Goal: Task Accomplishment & Management: Use online tool/utility

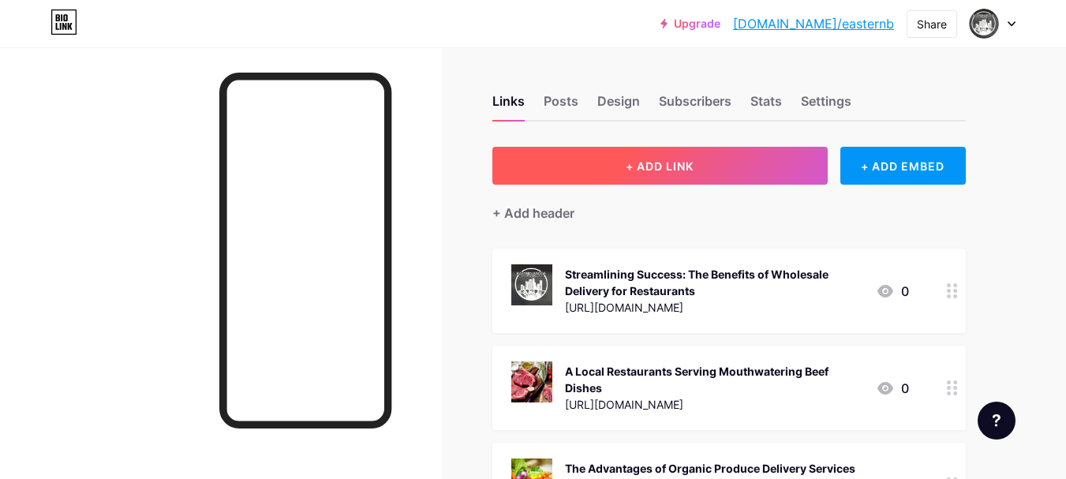
click at [678, 178] on button "+ ADD LINK" at bounding box center [659, 166] width 335 height 38
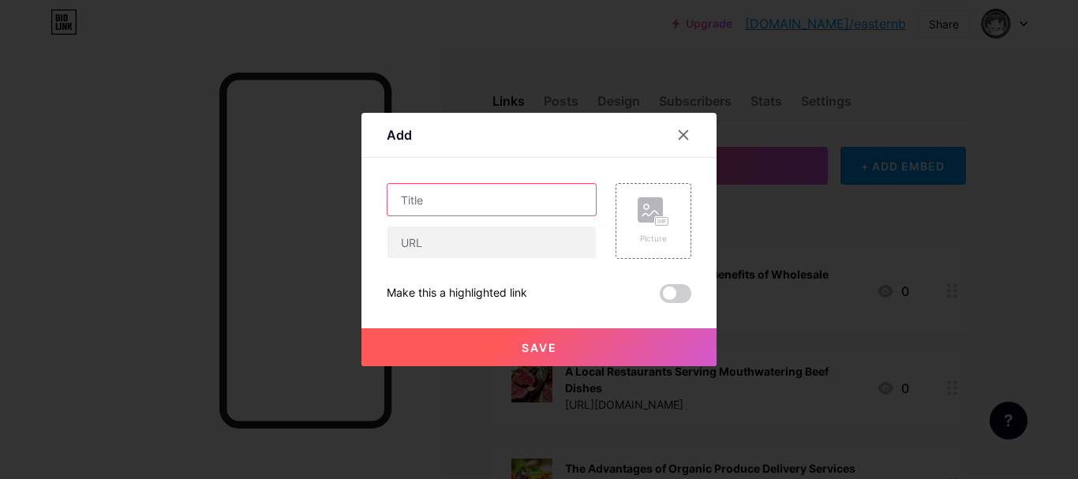
click at [458, 210] on input "text" at bounding box center [491, 200] width 208 height 32
paste input "Streamlining Restaurant Operations With Wholesale Containers Food in [GEOGRAPHI…"
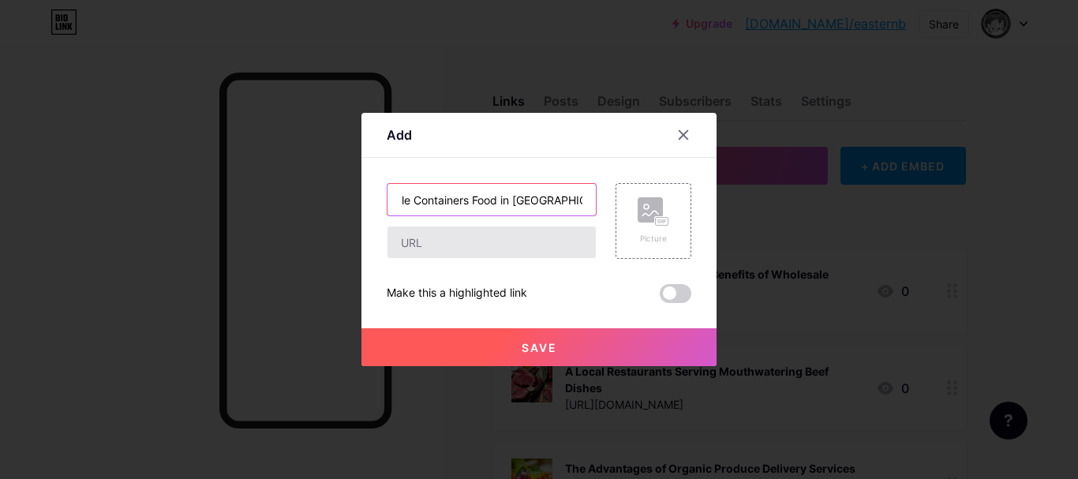
type input "Streamlining Restaurant Operations With Wholesale Containers Food in [GEOGRAPHI…"
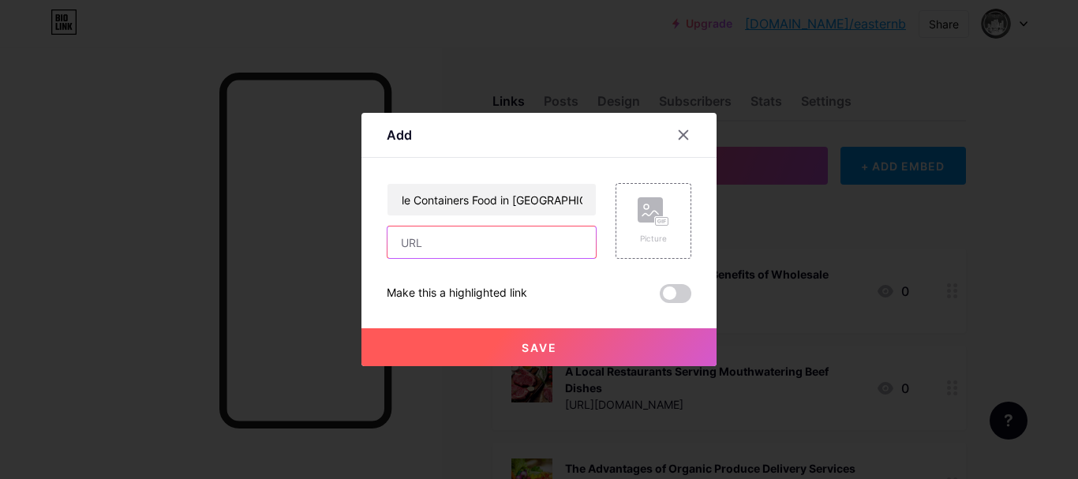
click at [417, 253] on input "text" at bounding box center [491, 242] width 208 height 32
paste input "[URL][DOMAIN_NAME]"
type input "[URL][DOMAIN_NAME]"
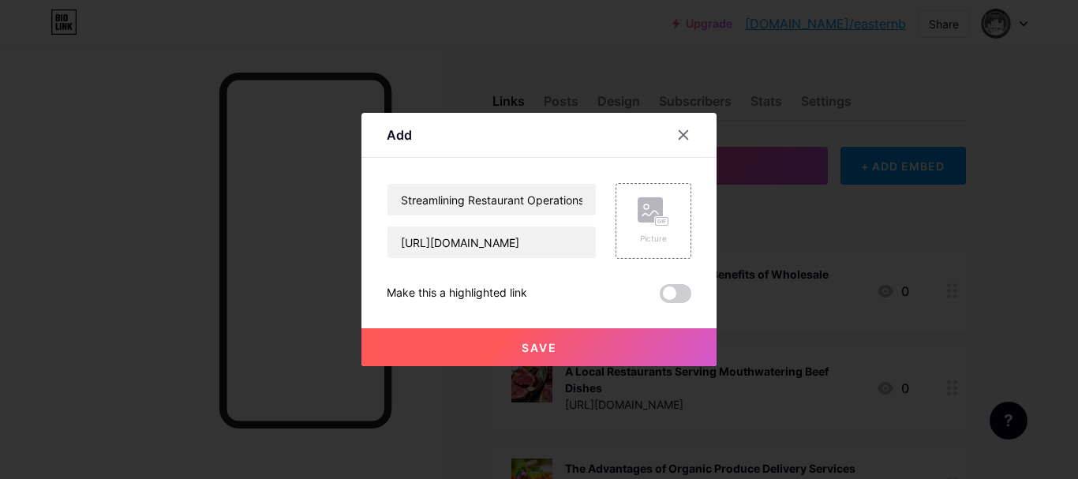
click at [486, 350] on button "Save" at bounding box center [538, 347] width 355 height 38
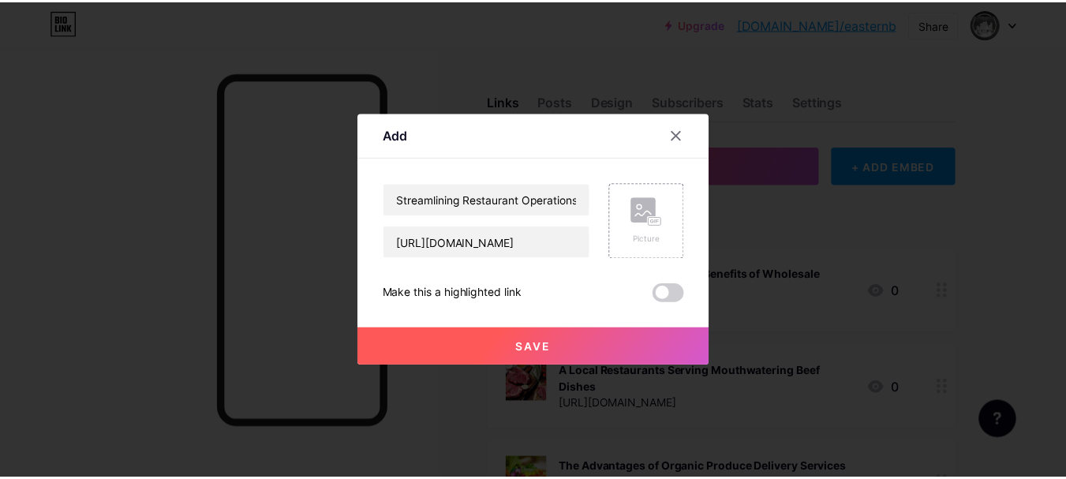
scroll to position [0, 0]
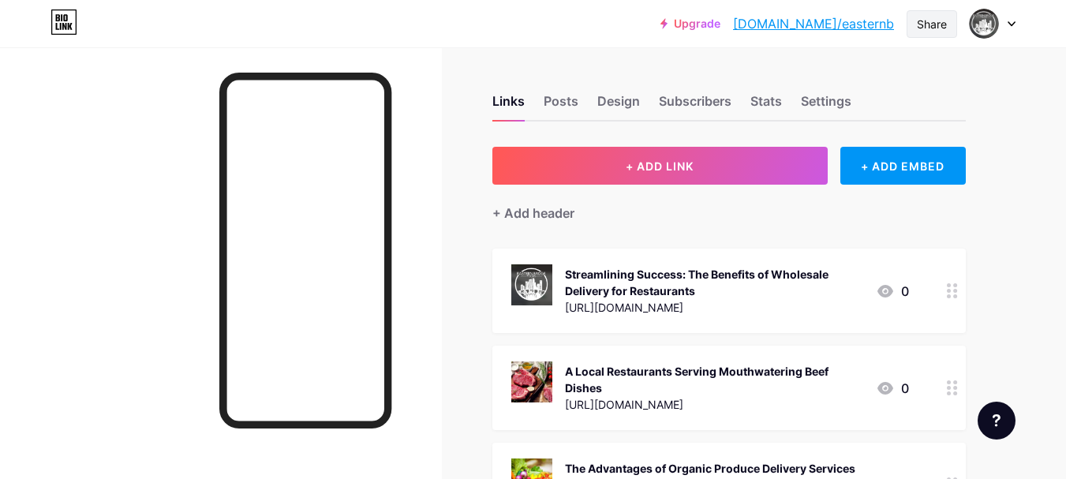
click at [922, 34] on div "Share" at bounding box center [932, 24] width 51 height 28
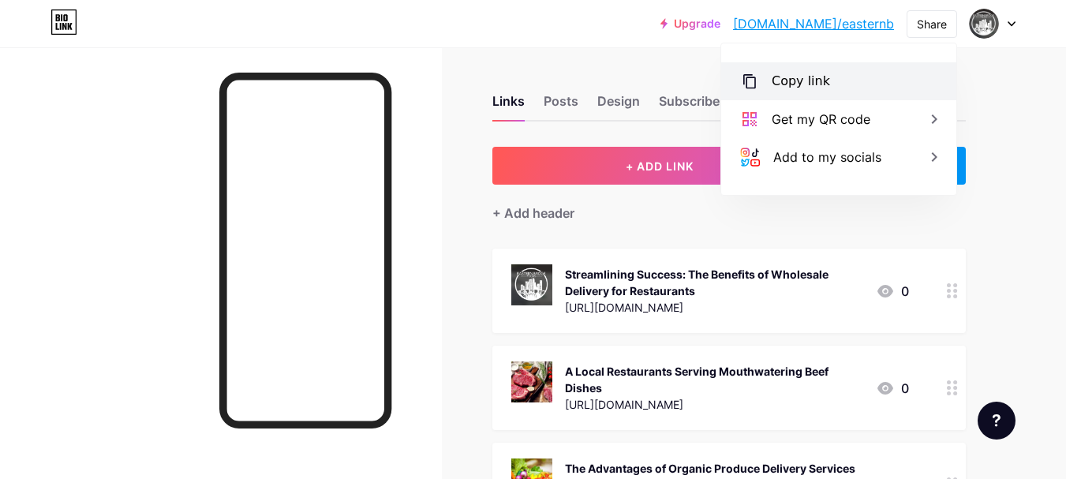
click at [817, 82] on div "Copy link" at bounding box center [801, 81] width 58 height 19
